Goal: Browse casually

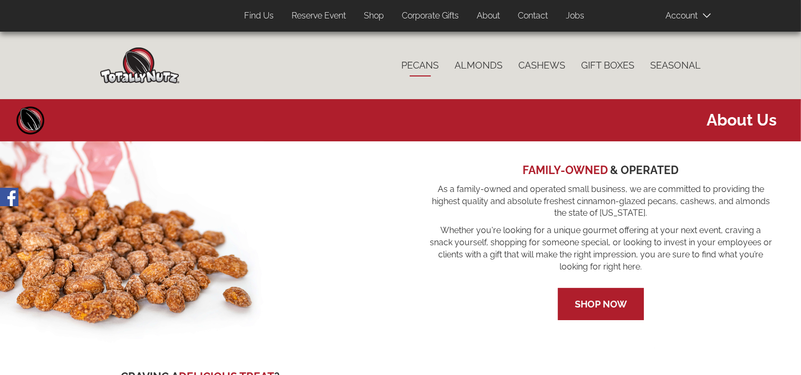
click at [426, 71] on link "Pecans" at bounding box center [420, 65] width 53 height 22
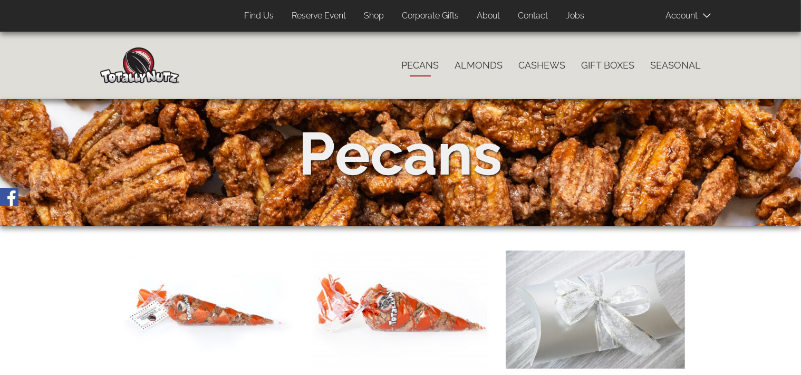
click at [373, 14] on link "Shop" at bounding box center [374, 16] width 36 height 21
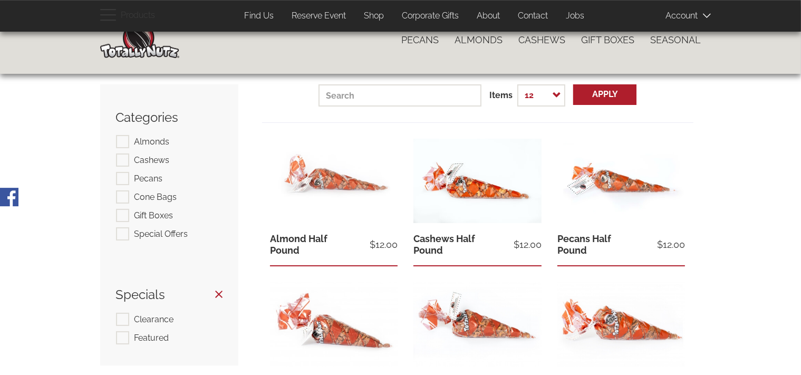
scroll to position [19, 0]
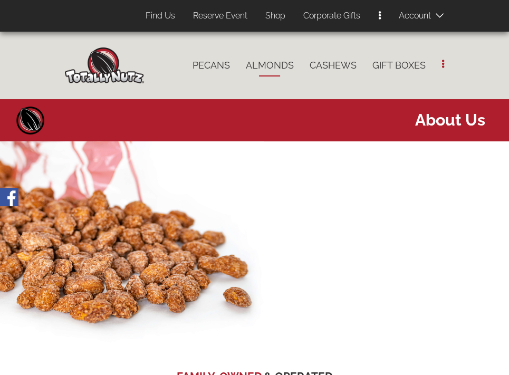
click at [287, 66] on link "Almonds" at bounding box center [270, 65] width 64 height 22
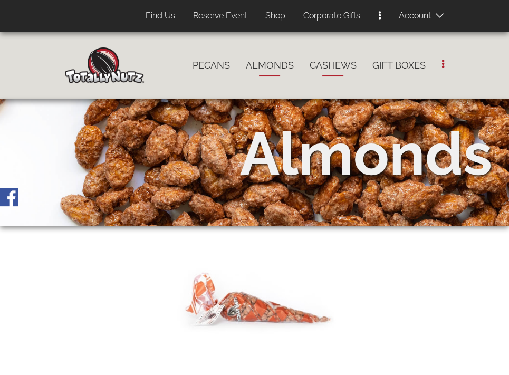
click at [327, 68] on link "Cashews" at bounding box center [332, 65] width 63 height 22
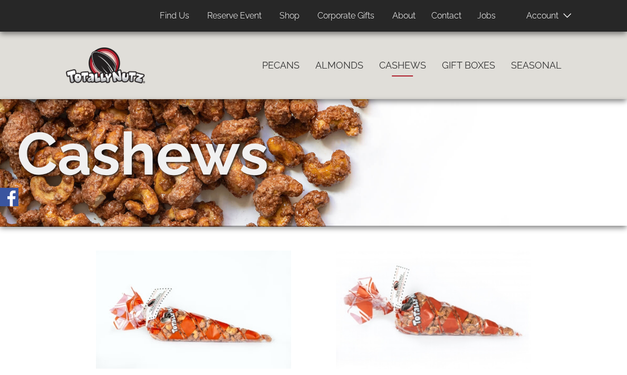
click at [405, 26] on div "User account menu Account Log In Sign Up 0 items Top Menu (Pages) Find Us Reser…" at bounding box center [345, 16] width 432 height 32
click at [407, 20] on link "About" at bounding box center [403, 16] width 39 height 21
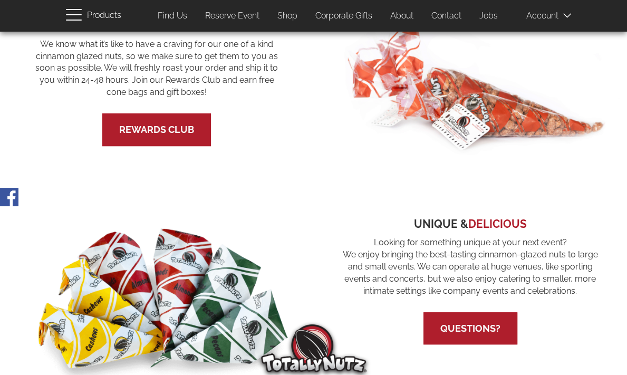
scroll to position [364, 0]
